Goal: Transaction & Acquisition: Purchase product/service

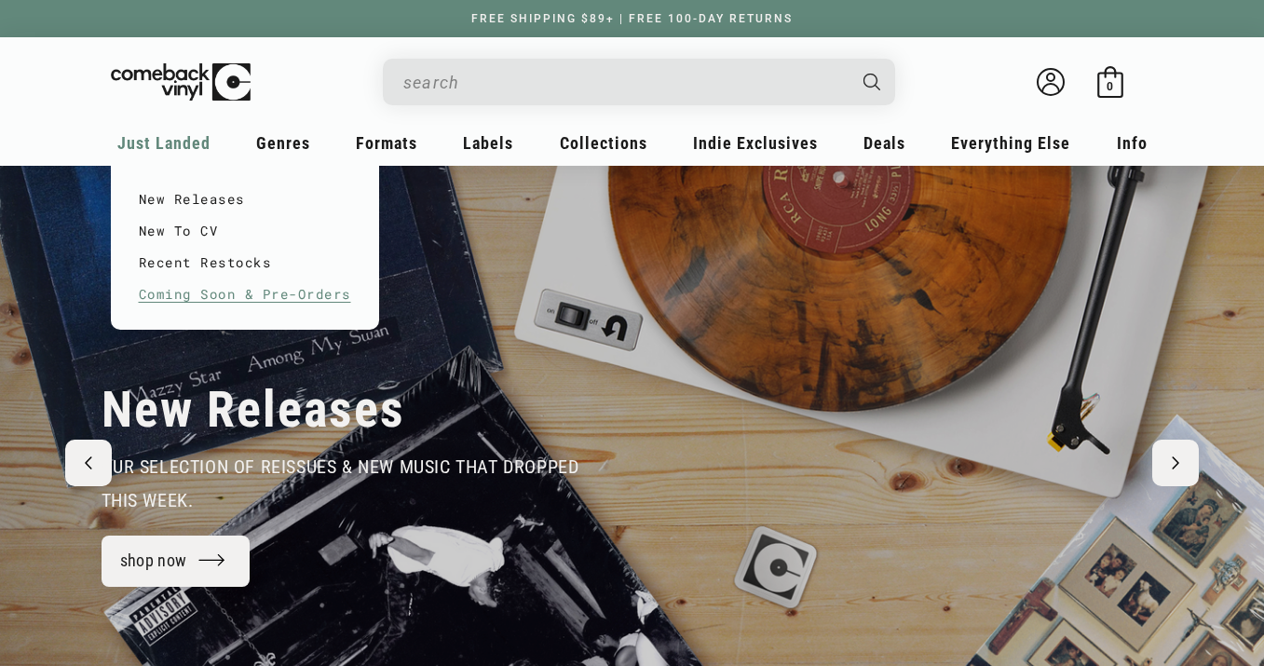
click at [207, 302] on link "Coming Soon & Pre-Orders" at bounding box center [245, 294] width 212 height 32
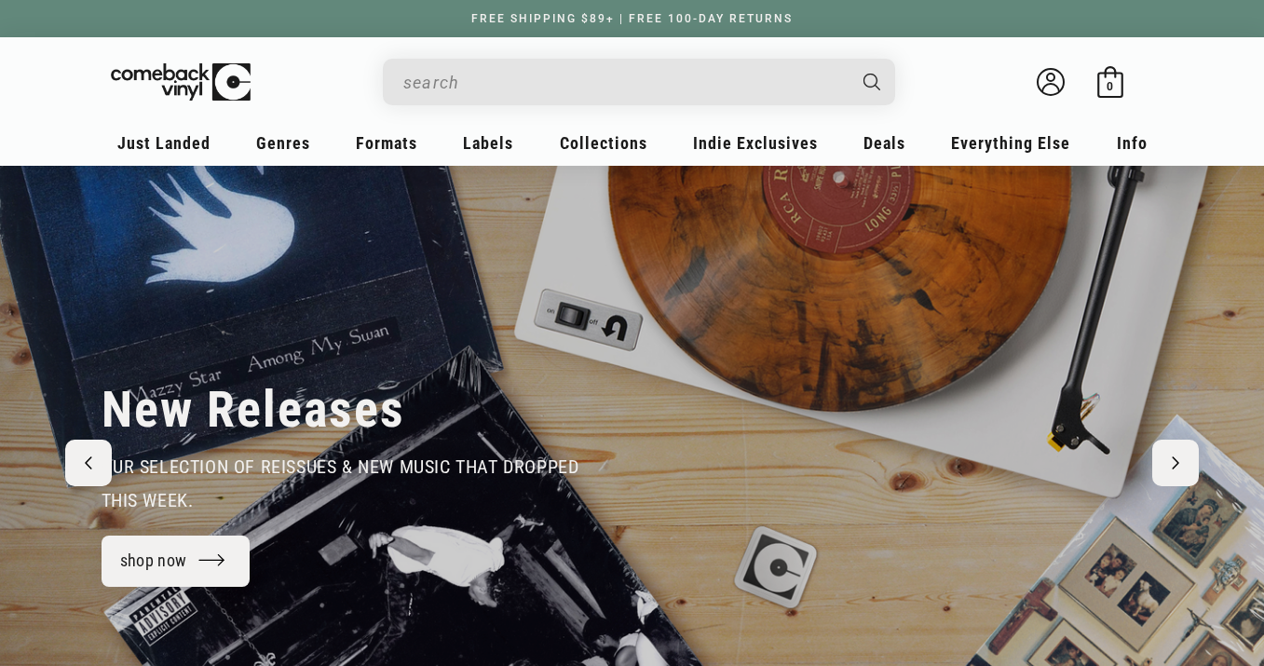
click at [663, 81] on input "When autocomplete results are available use up and down arrows to review and en…" at bounding box center [623, 82] width 441 height 38
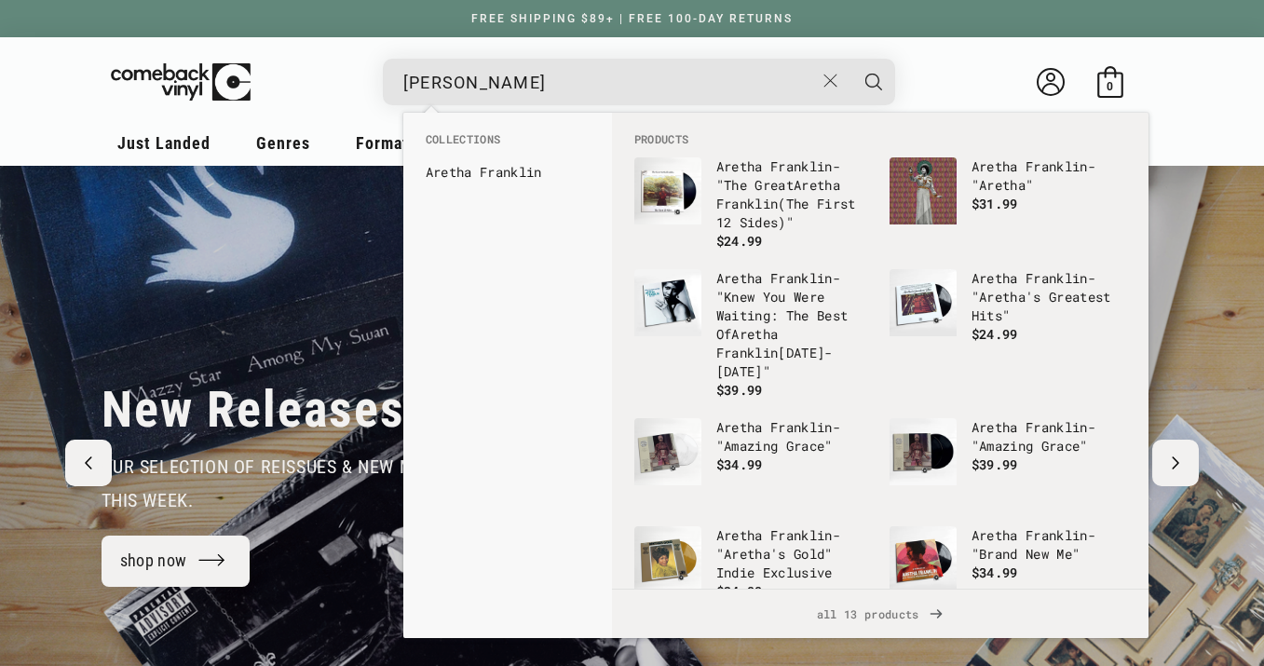
type input "aretha franklin"
click at [850, 59] on button "Search" at bounding box center [873, 82] width 47 height 47
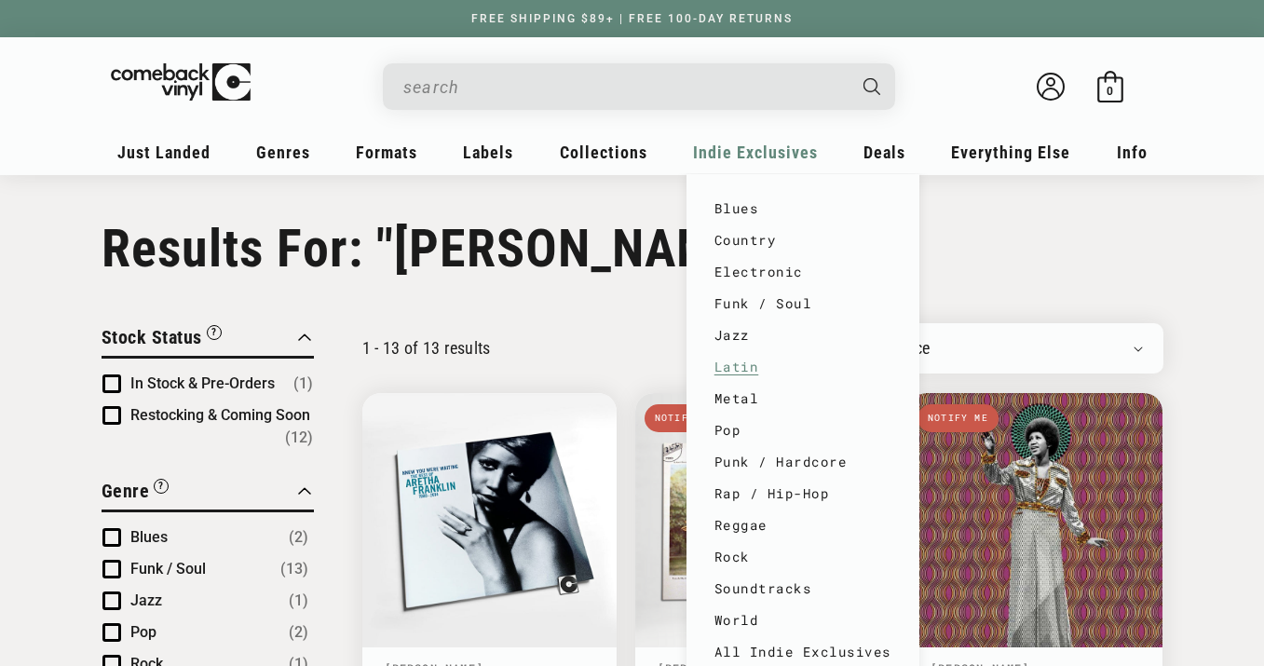
type input "aretha franklin"
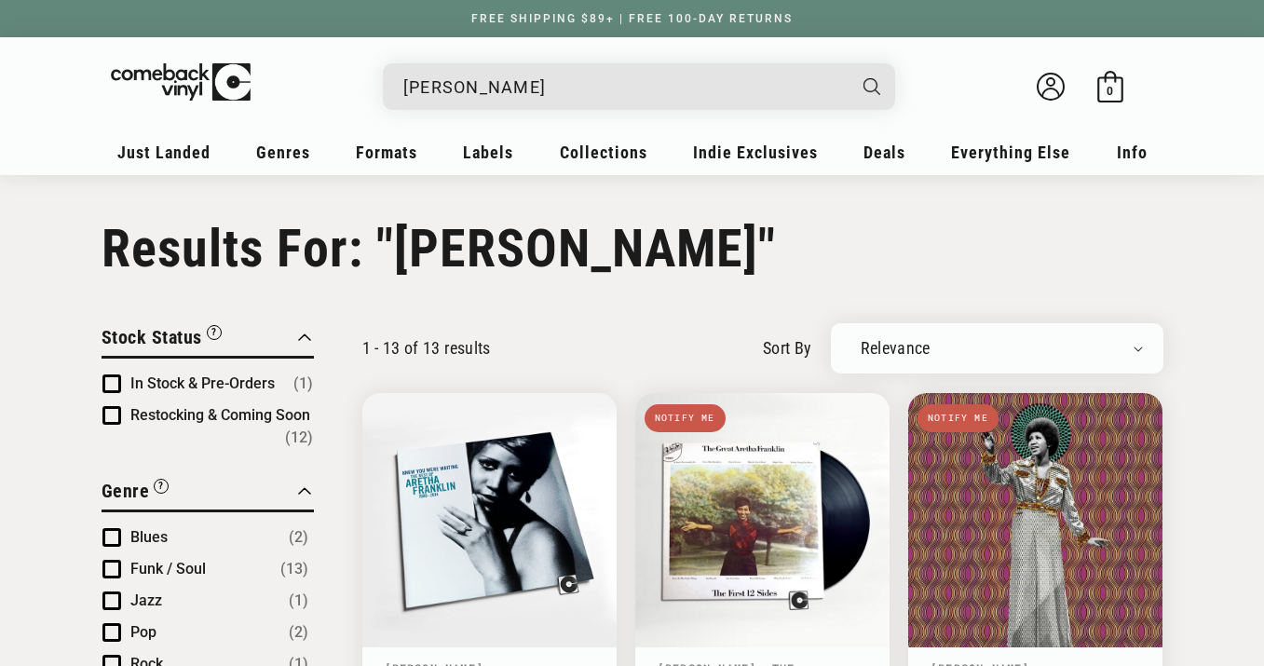
click at [964, 102] on details-modal "aretha franklin" at bounding box center [639, 86] width 764 height 47
